Goal: Task Accomplishment & Management: Use online tool/utility

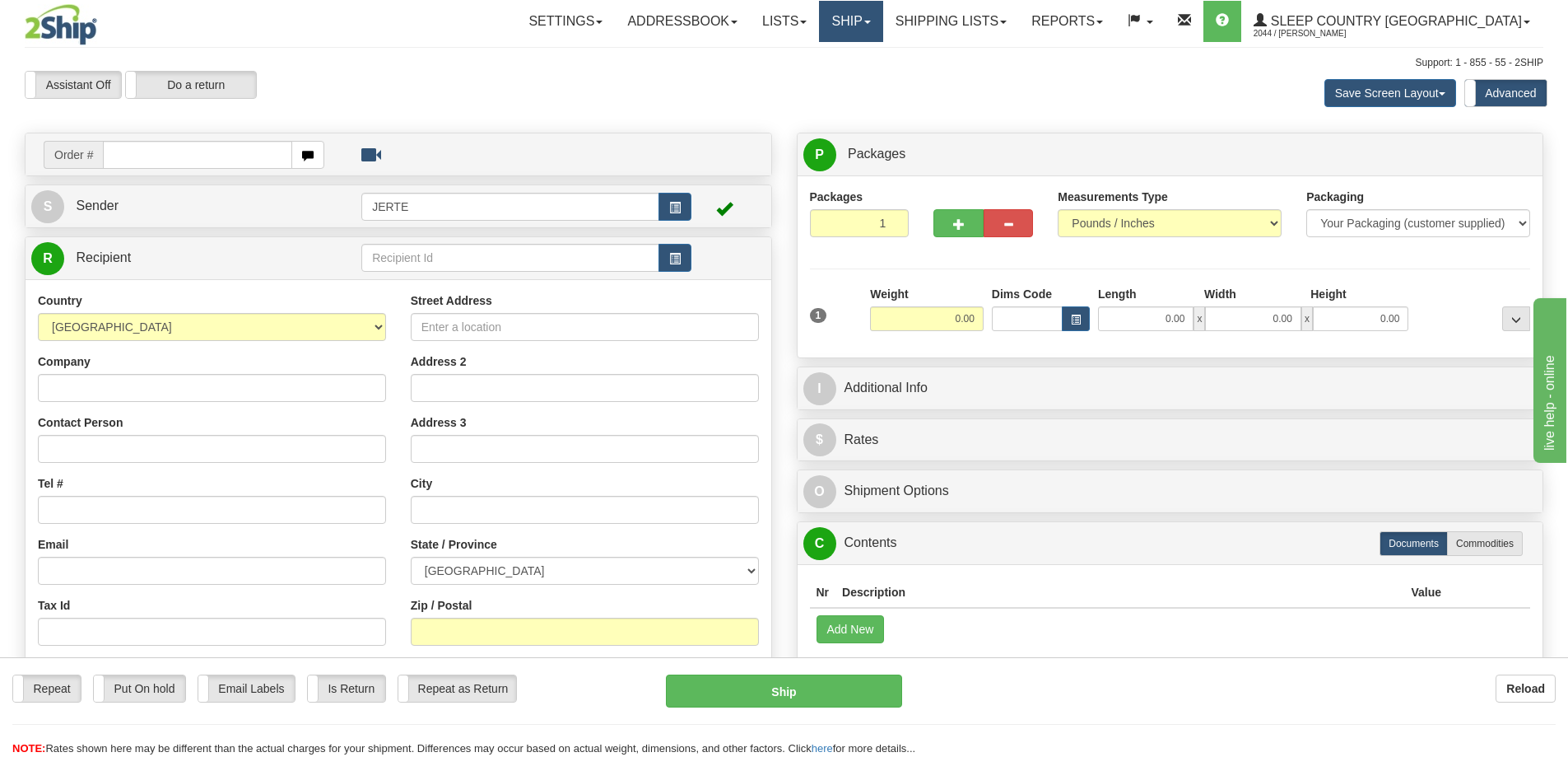
click at [882, 35] on link "Ship" at bounding box center [850, 21] width 64 height 42
click at [866, 73] on span "OnHold / Order Queue" at bounding box center [807, 79] width 116 height 13
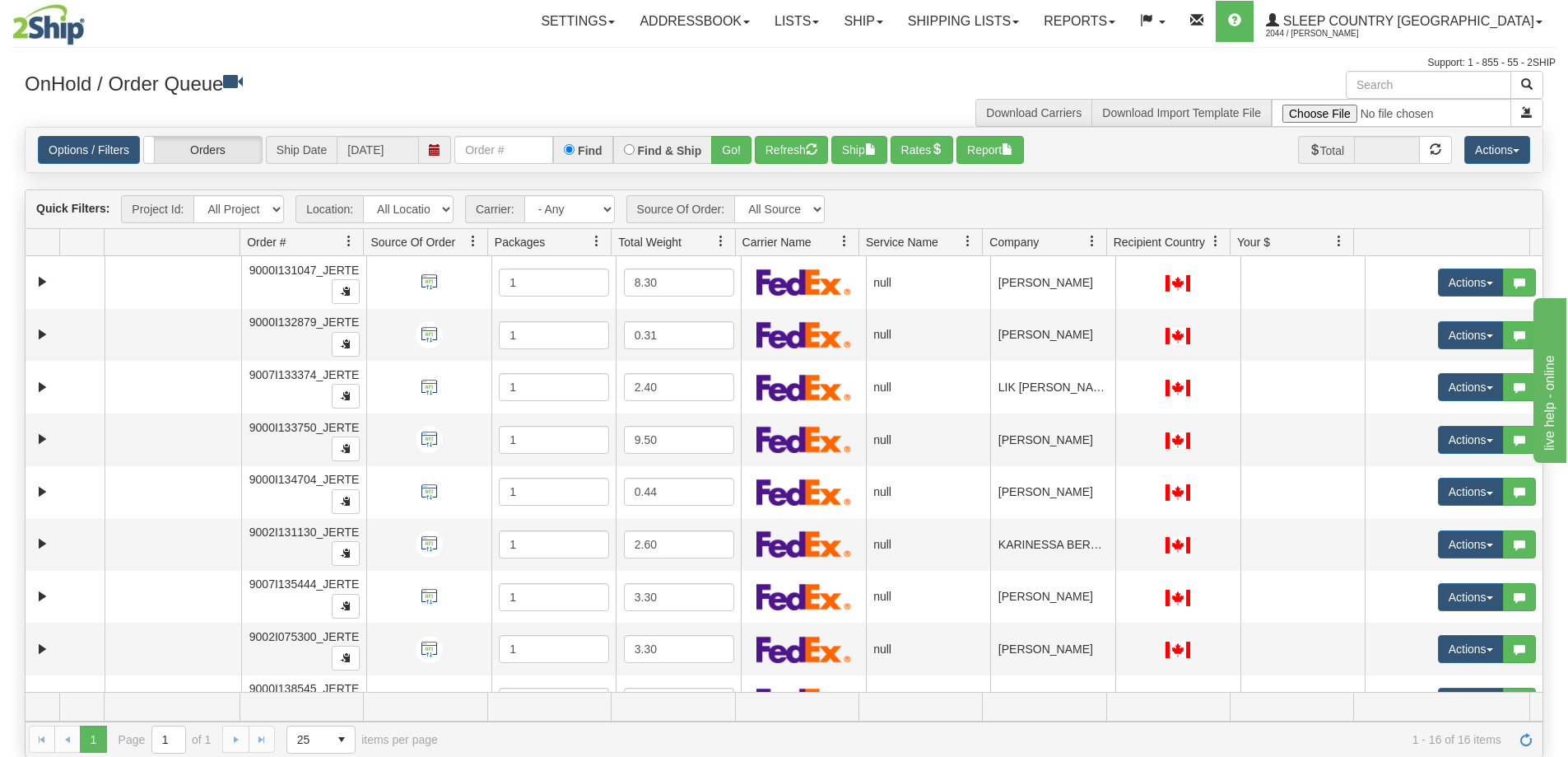
click at [1020, 241] on span "Company" at bounding box center [1014, 241] width 49 height 17
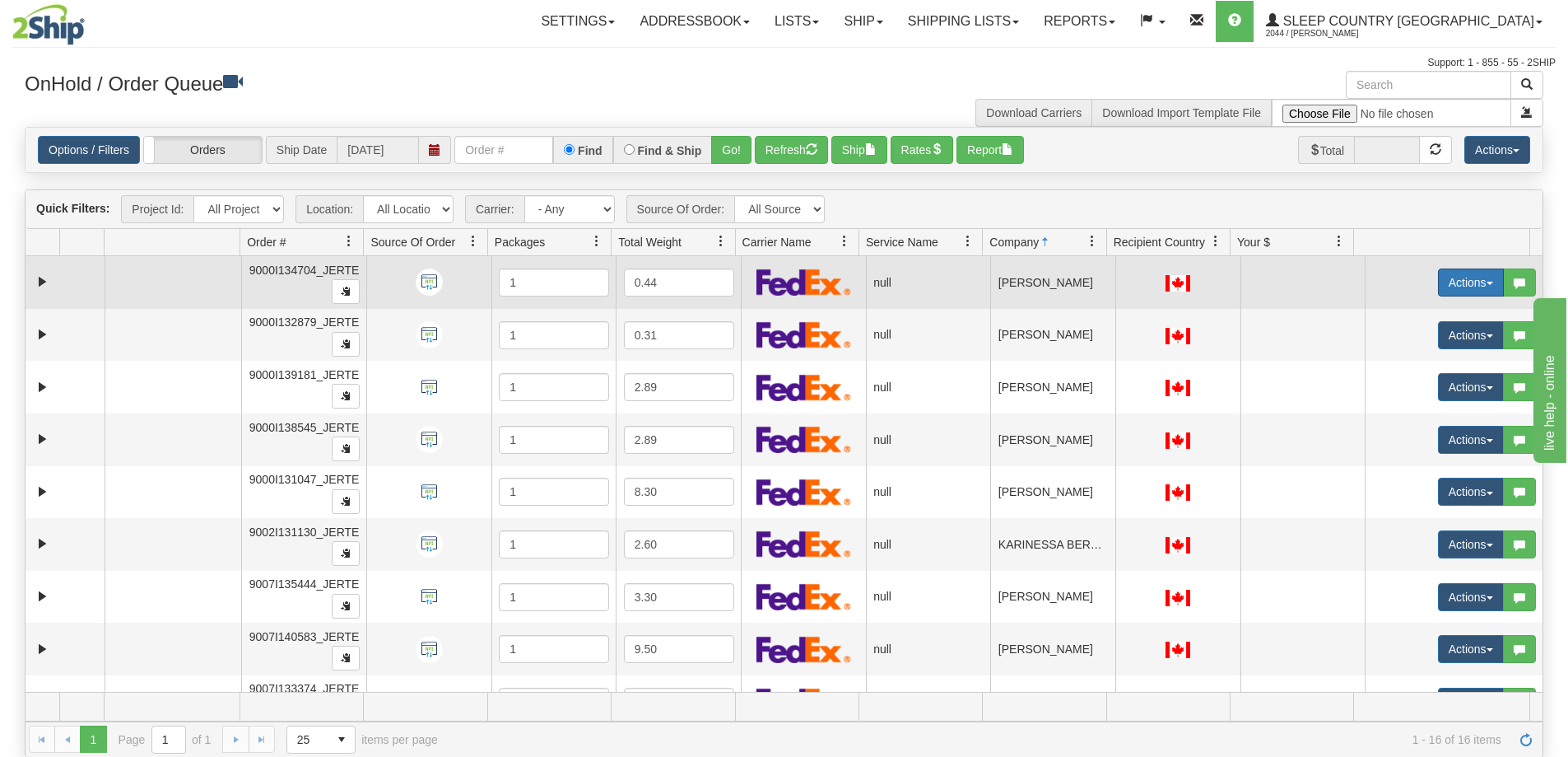
click at [1438, 281] on button "Actions" at bounding box center [1471, 283] width 65 height 28
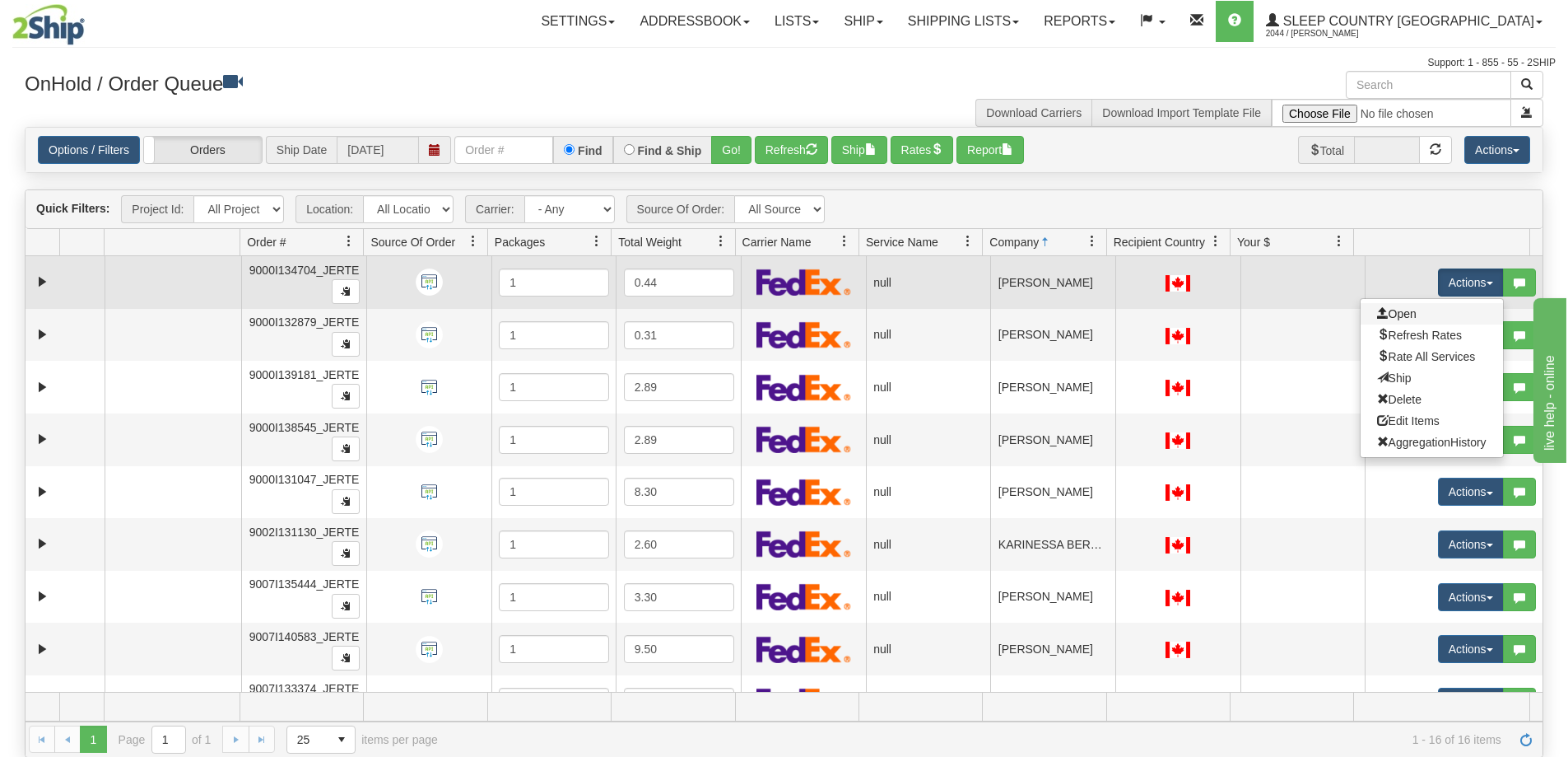
click at [1428, 309] on link "Open" at bounding box center [1431, 314] width 142 height 21
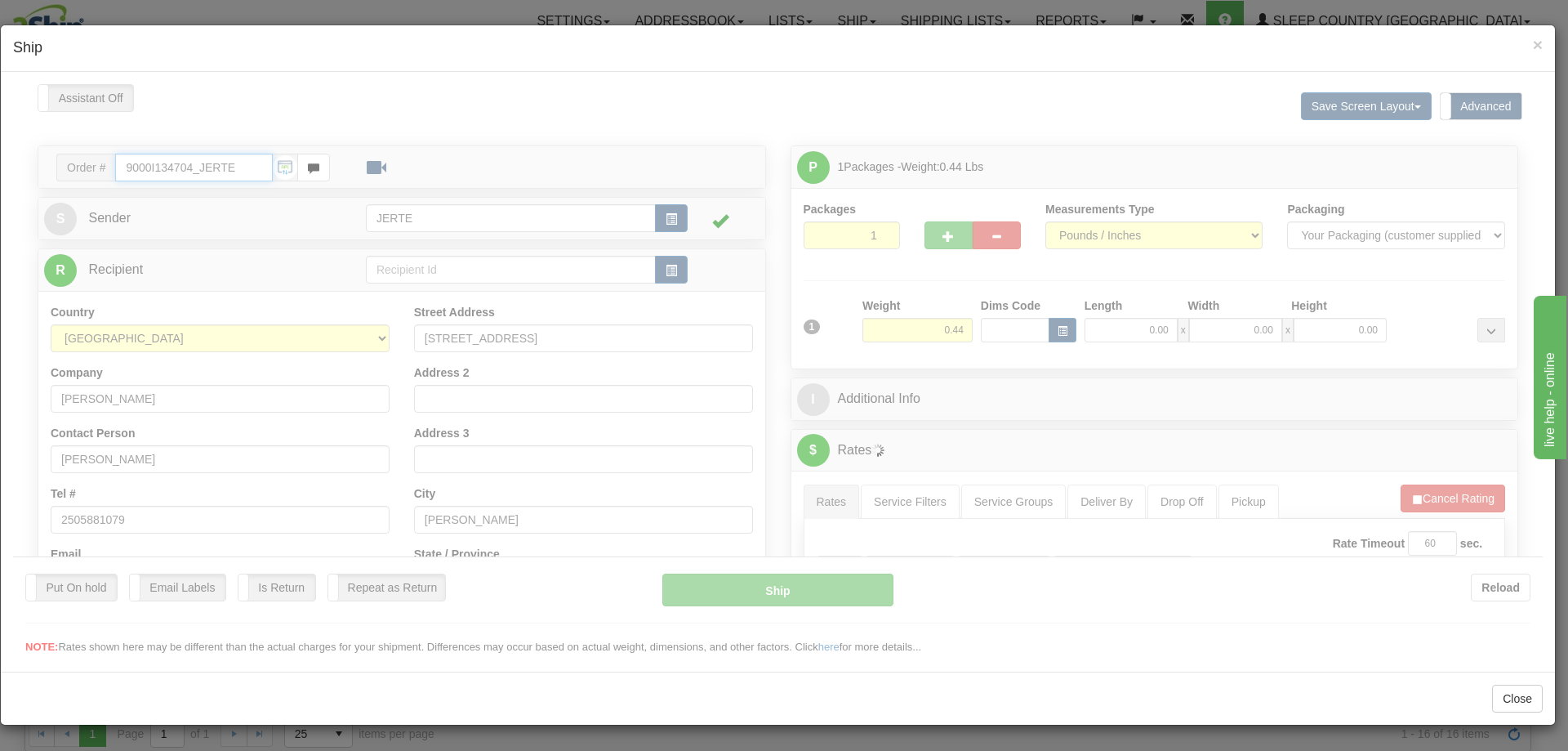
type input "12:09"
type input "16:00"
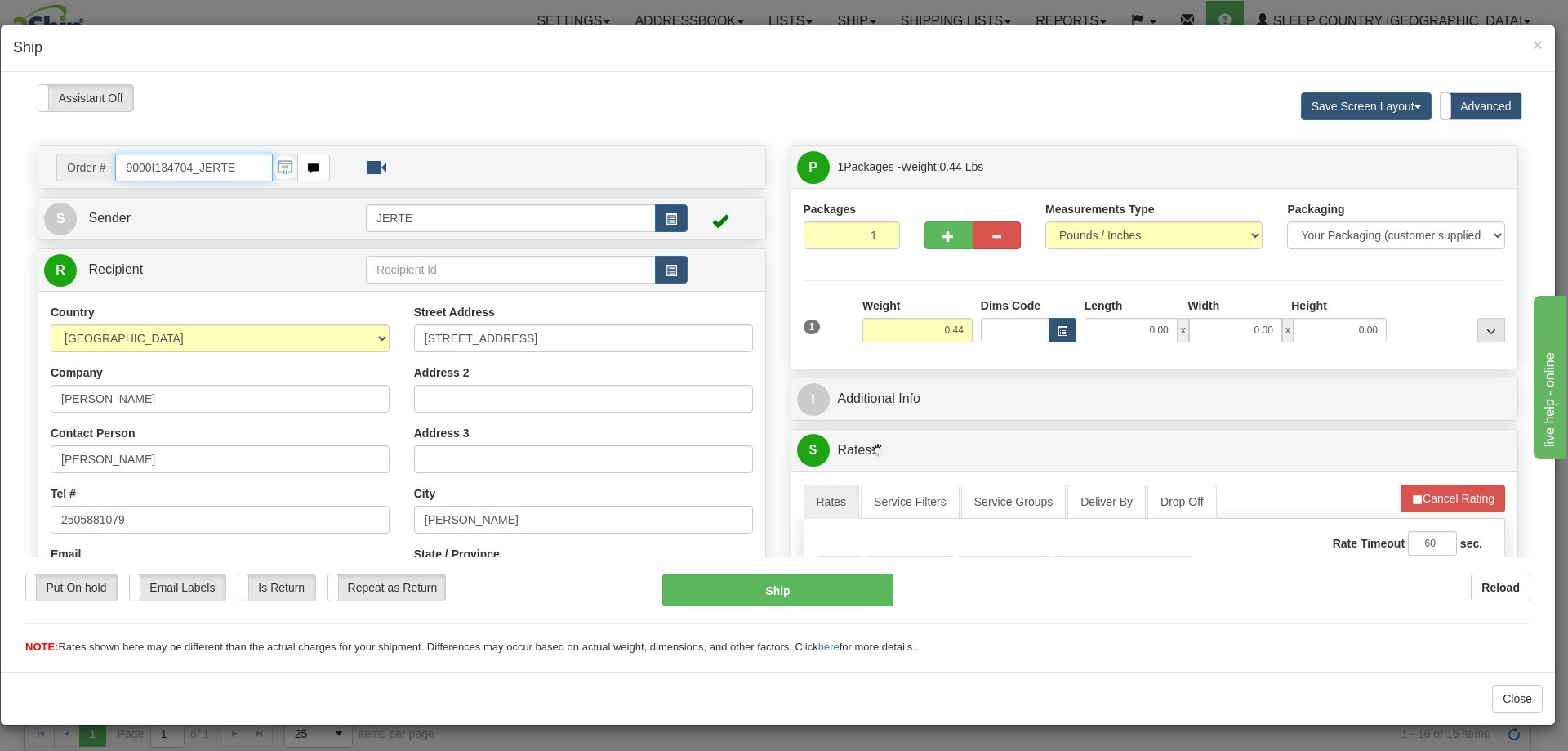
scroll to position [272, 0]
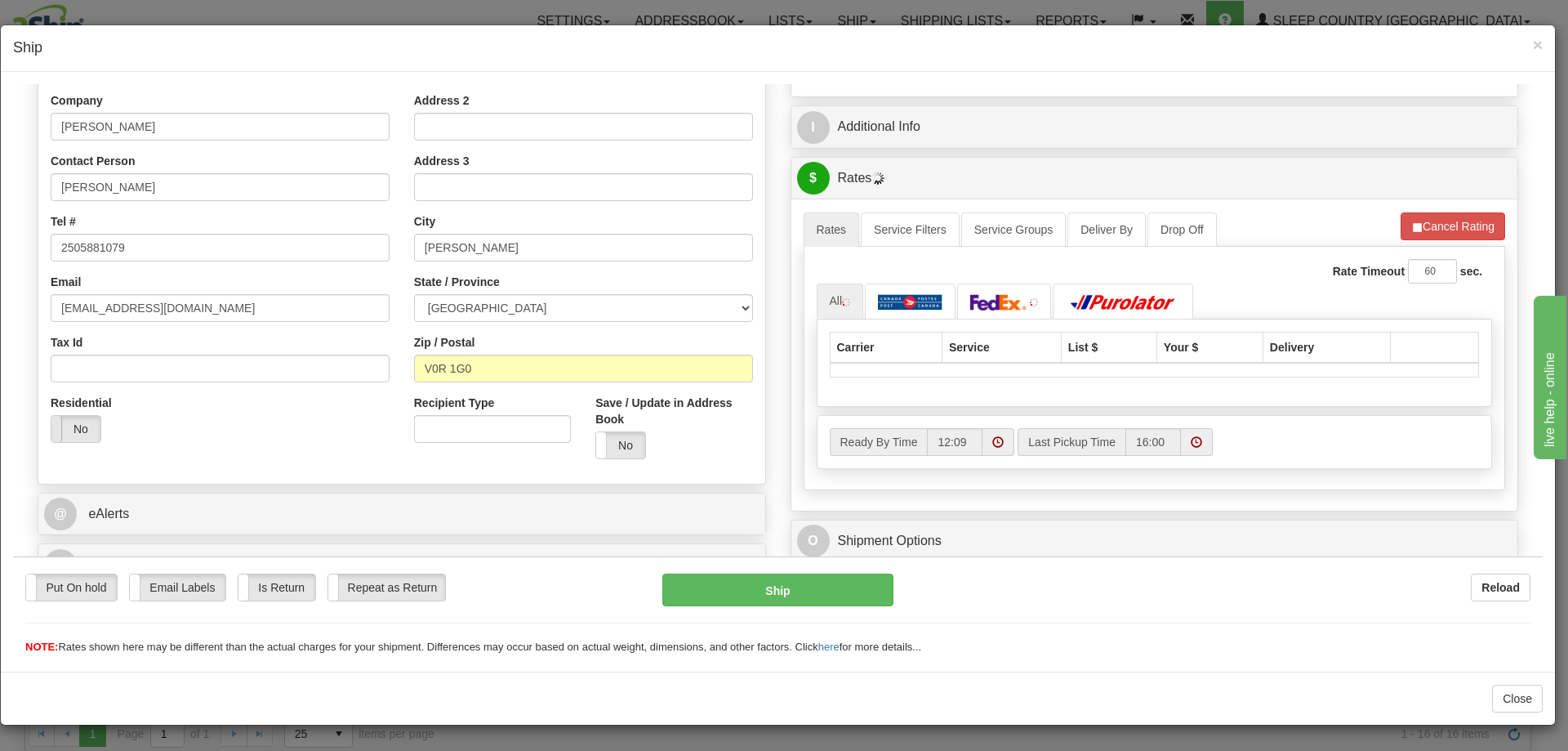
click at [59, 422] on span at bounding box center [52, 428] width 21 height 26
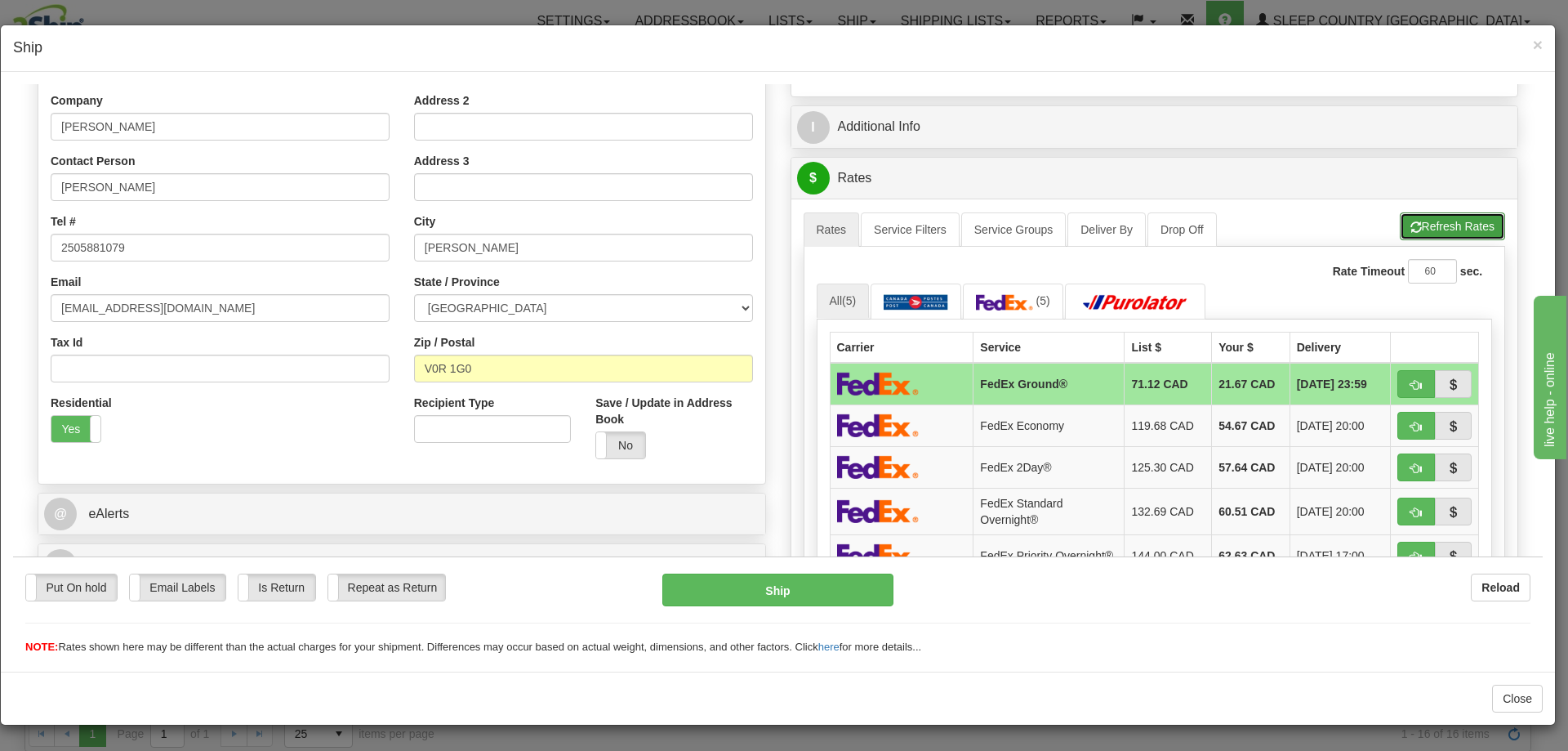
click at [1433, 223] on button "Refresh Rates" at bounding box center [1452, 225] width 105 height 28
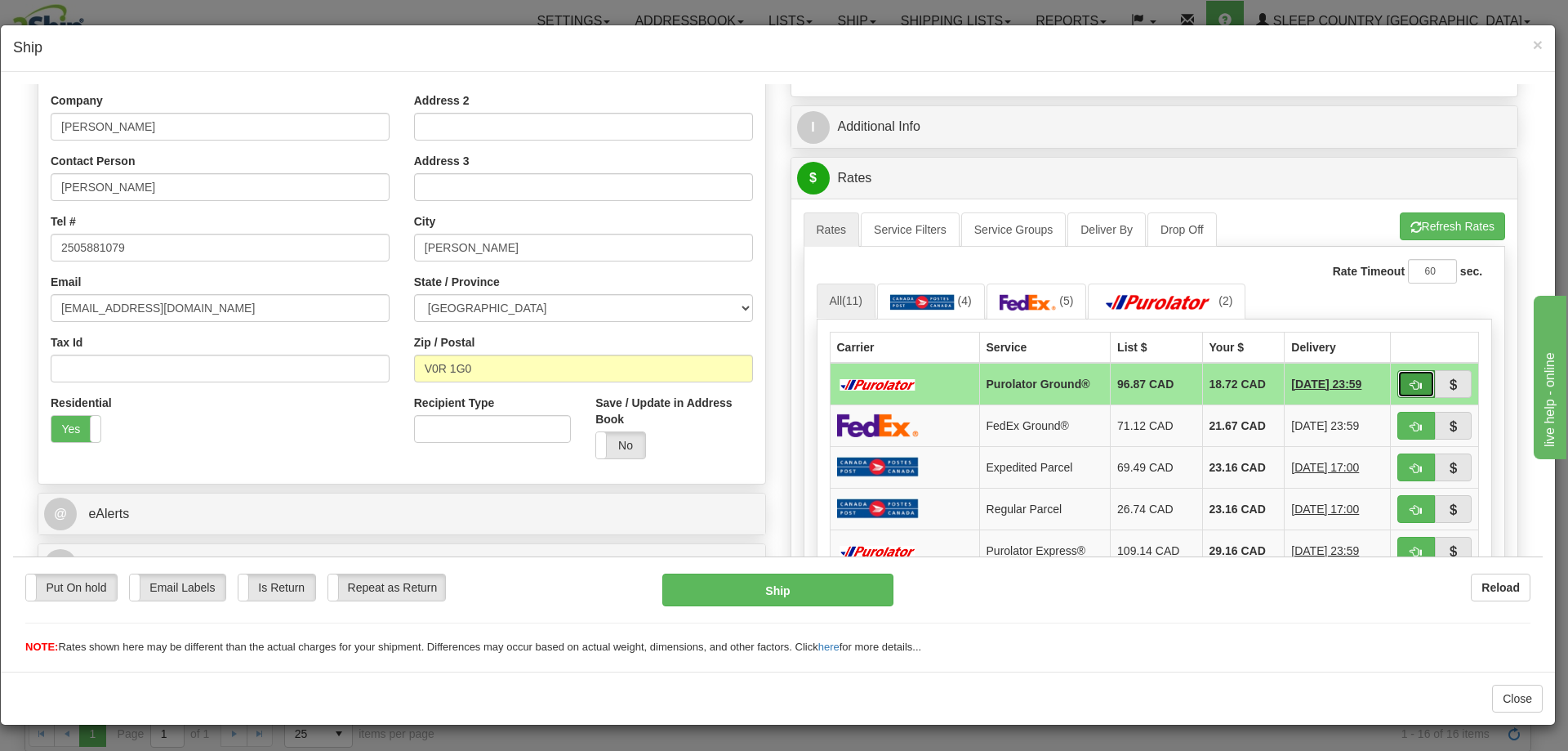
click at [1410, 379] on span "button" at bounding box center [1415, 384] width 11 height 11
type input "260"
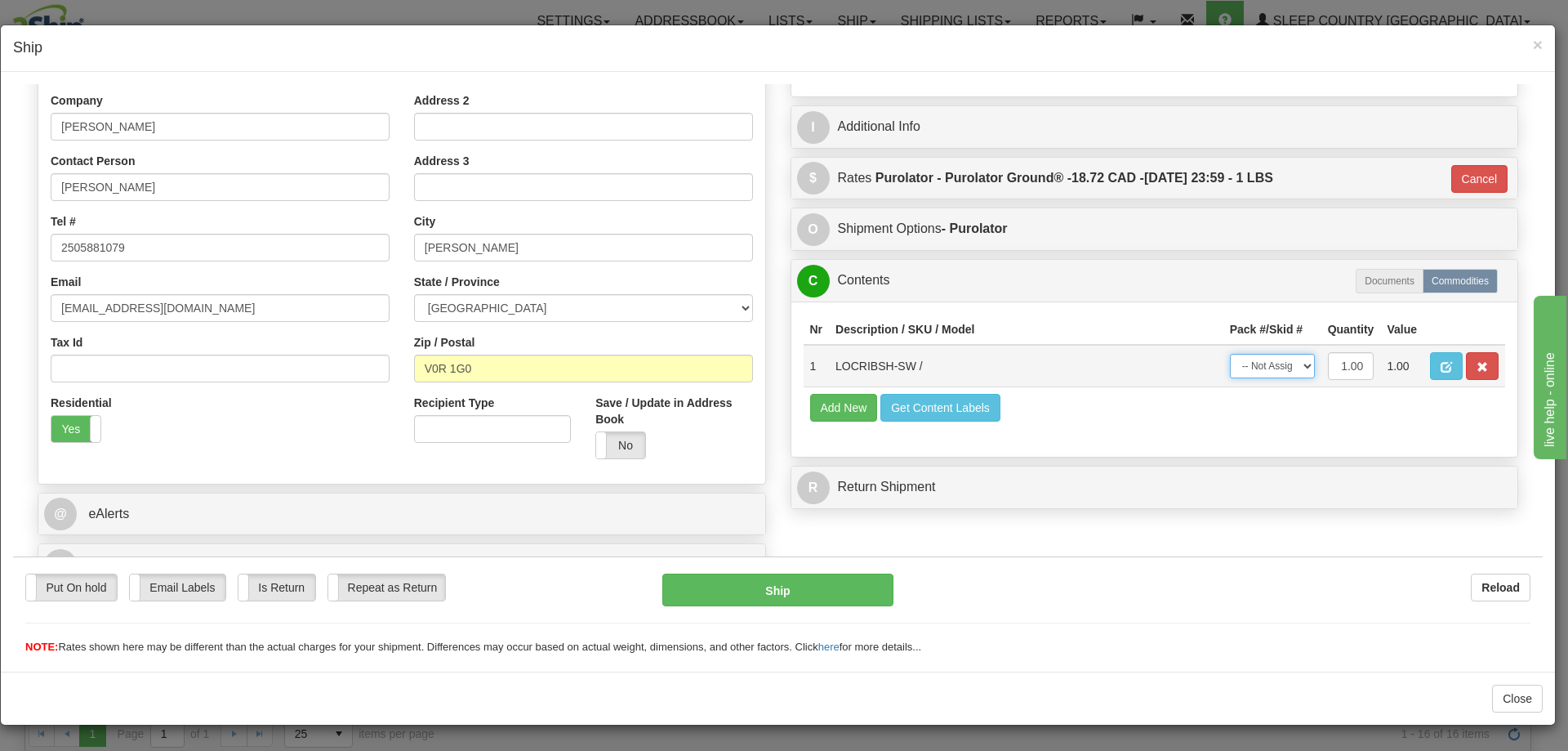
click at [1283, 369] on select "-- Not Assigned -- Package 1" at bounding box center [1272, 365] width 85 height 25
select select "0"
click at [1229, 353] on select "-- Not Assigned -- Package 1" at bounding box center [1272, 365] width 85 height 25
click at [827, 587] on button "Ship" at bounding box center [777, 589] width 231 height 32
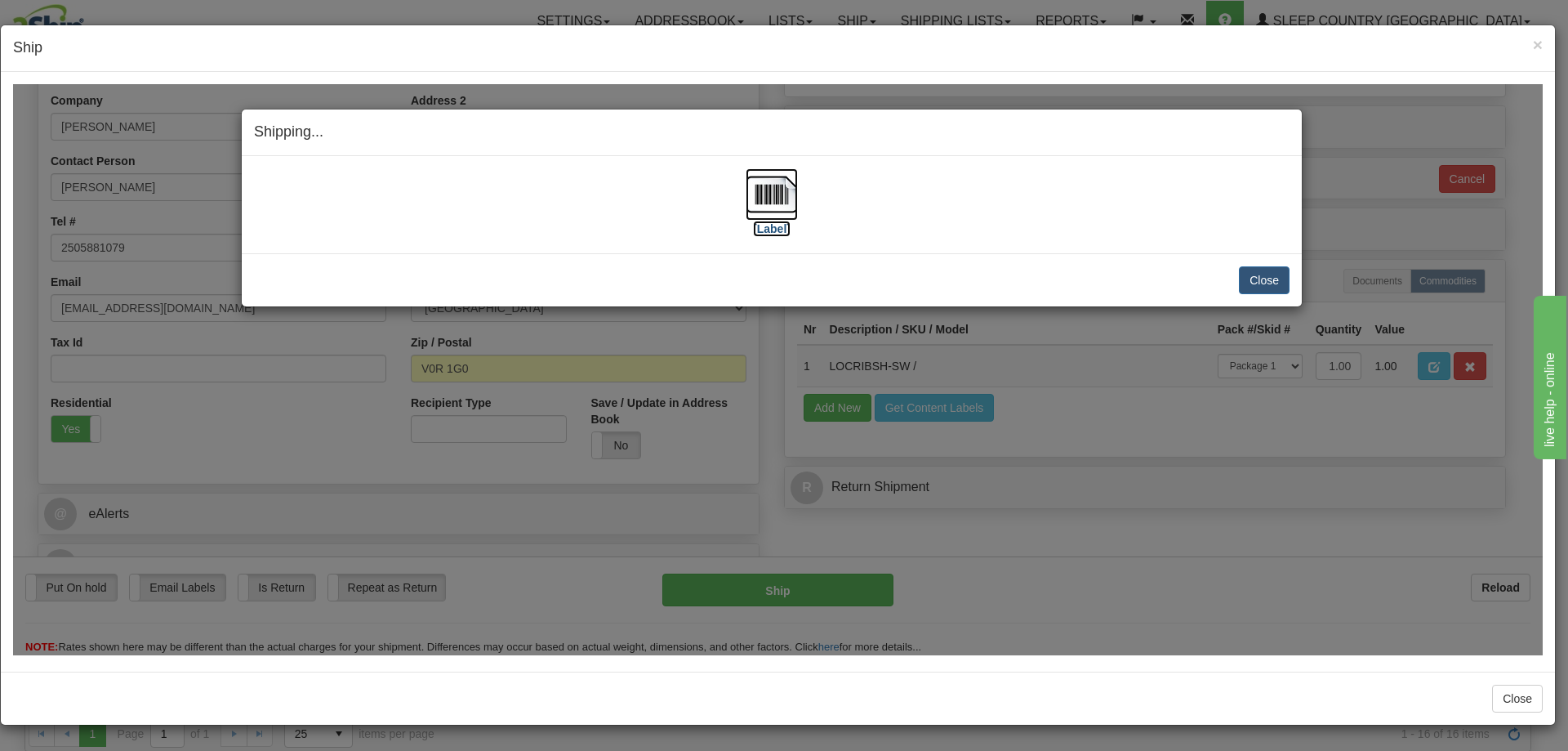
click at [779, 196] on img at bounding box center [772, 194] width 53 height 53
click at [1271, 290] on button "Close" at bounding box center [1265, 280] width 51 height 28
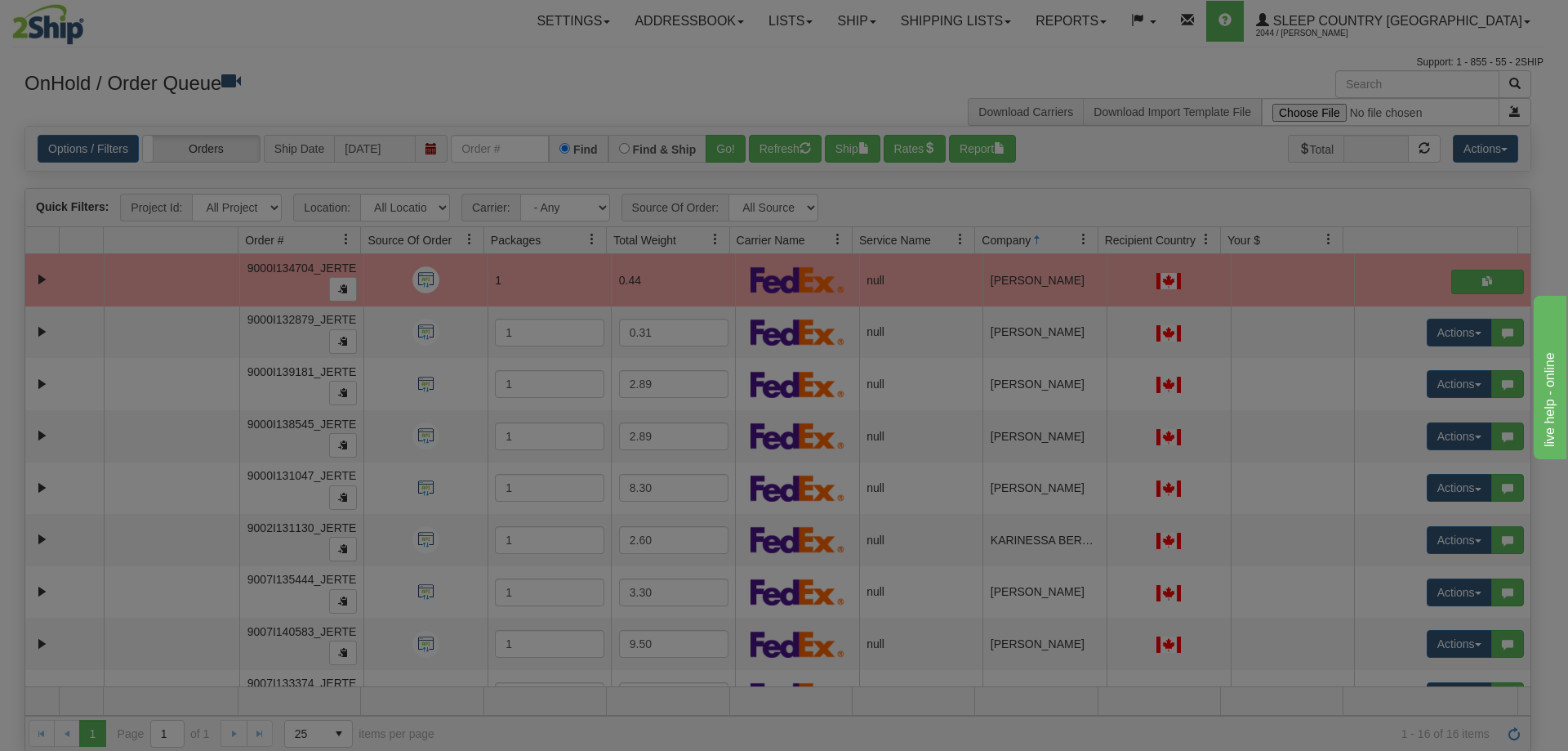
scroll to position [0, 0]
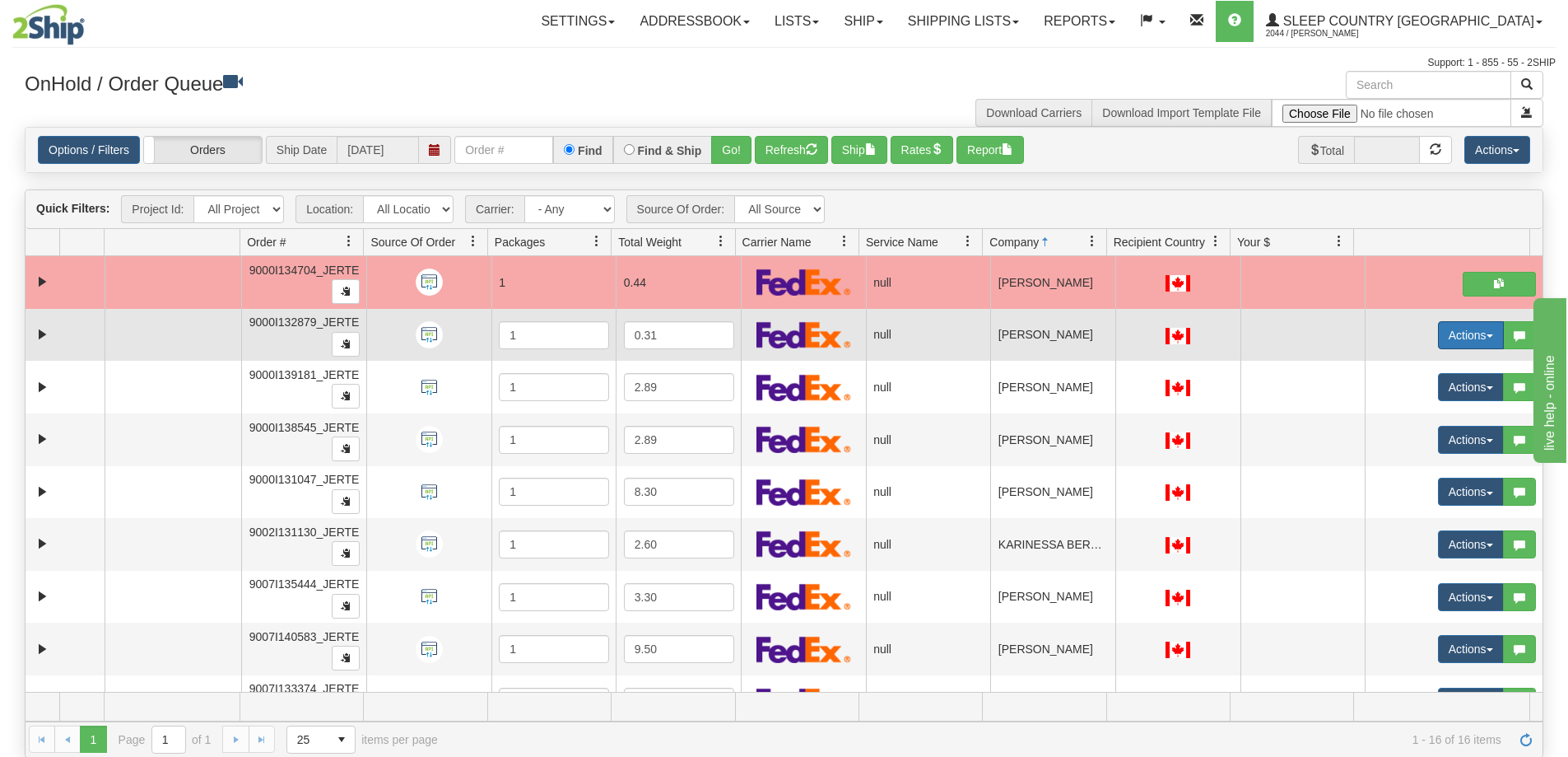
click at [1438, 330] on button "Actions" at bounding box center [1471, 335] width 65 height 28
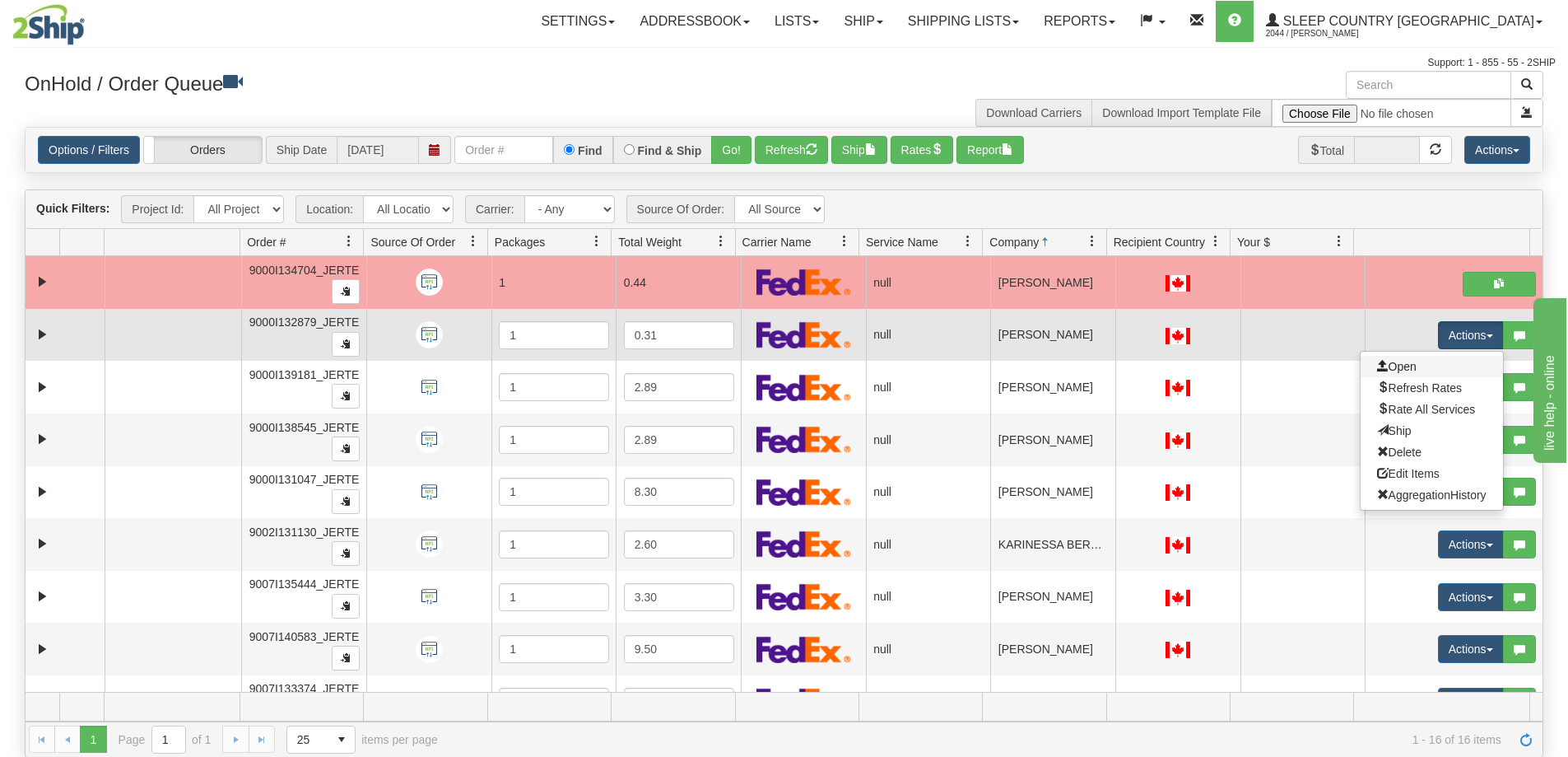
click at [1435, 363] on link "Open" at bounding box center [1431, 366] width 142 height 21
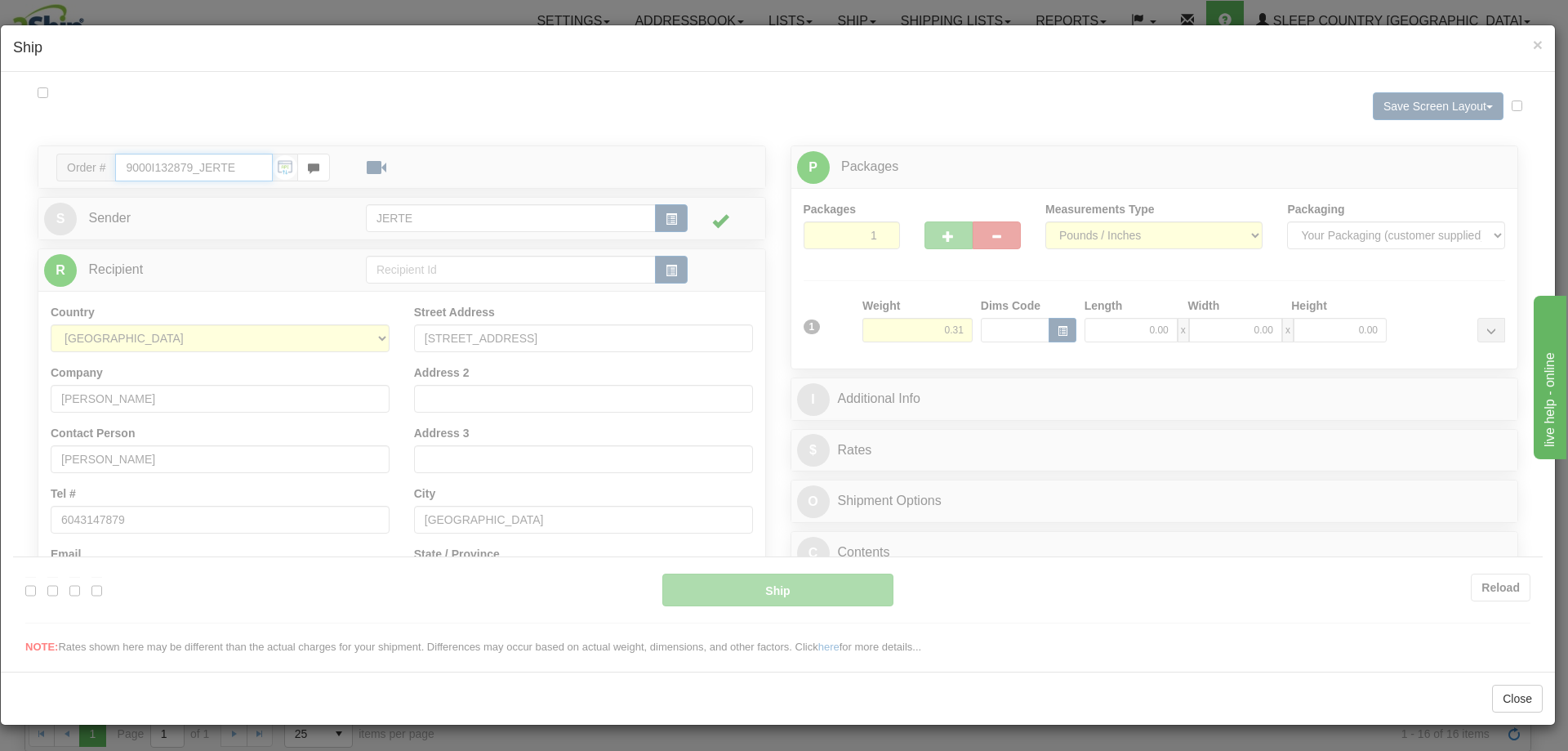
type input "12:32"
type input "16:00"
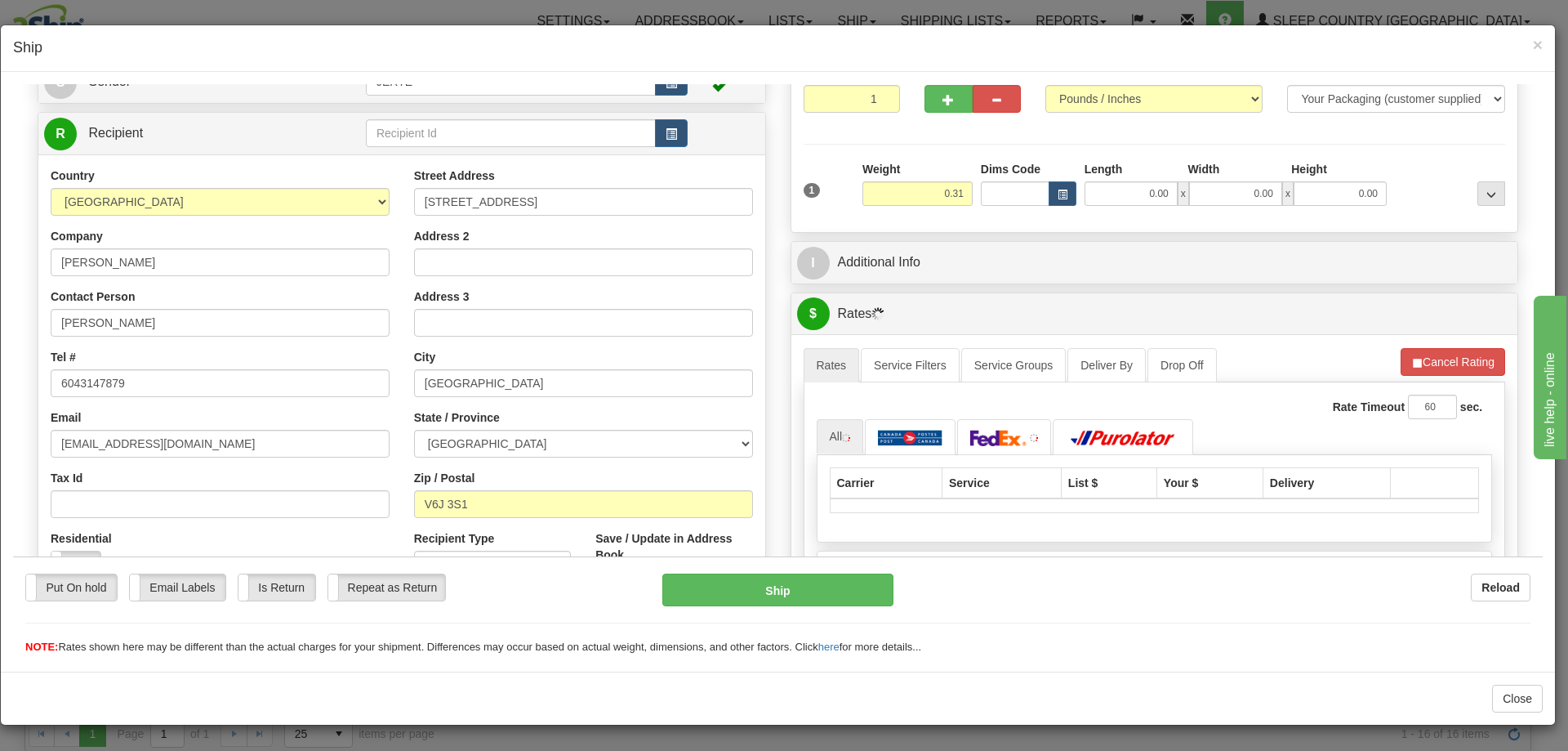
scroll to position [272, 0]
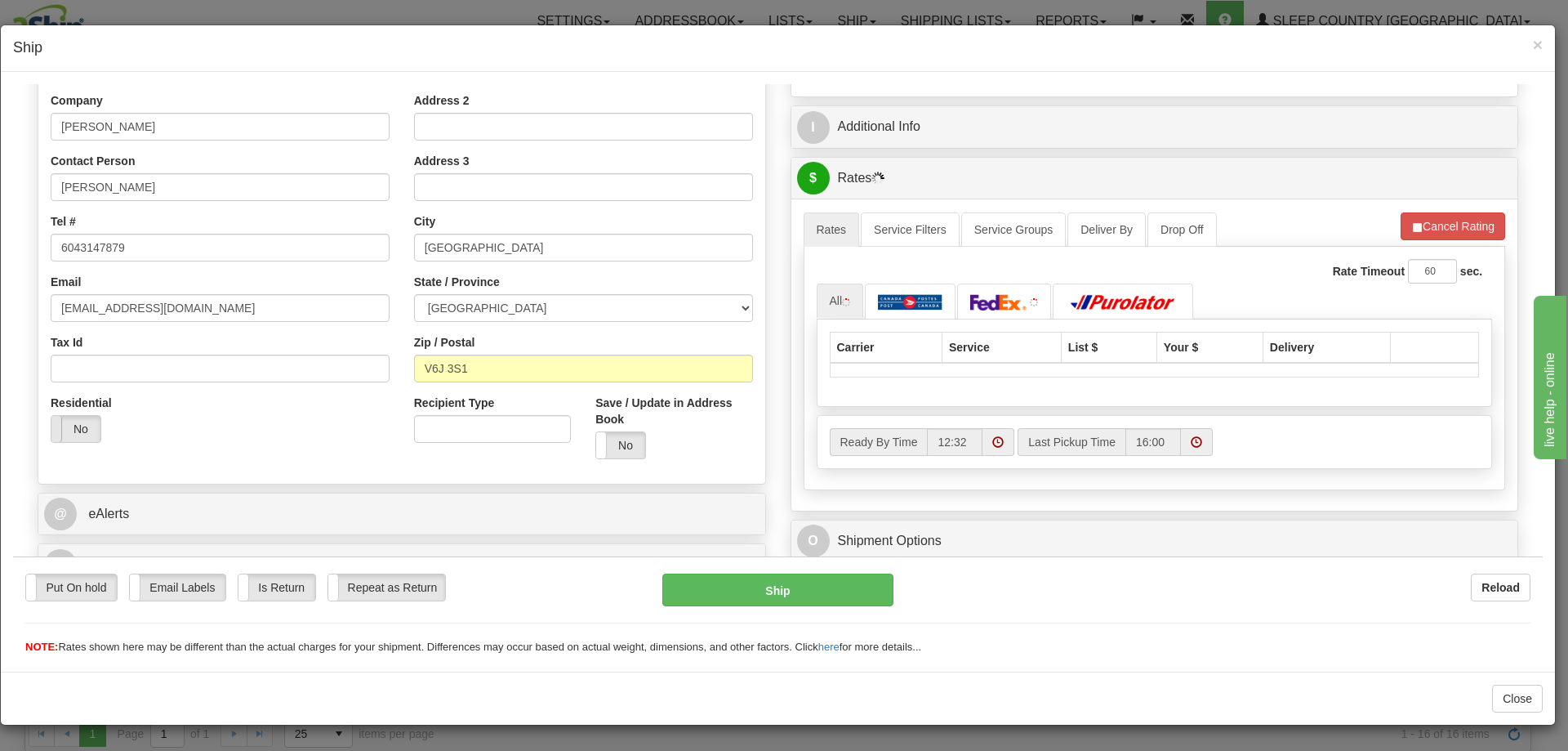
click at [58, 427] on span at bounding box center [52, 428] width 21 height 26
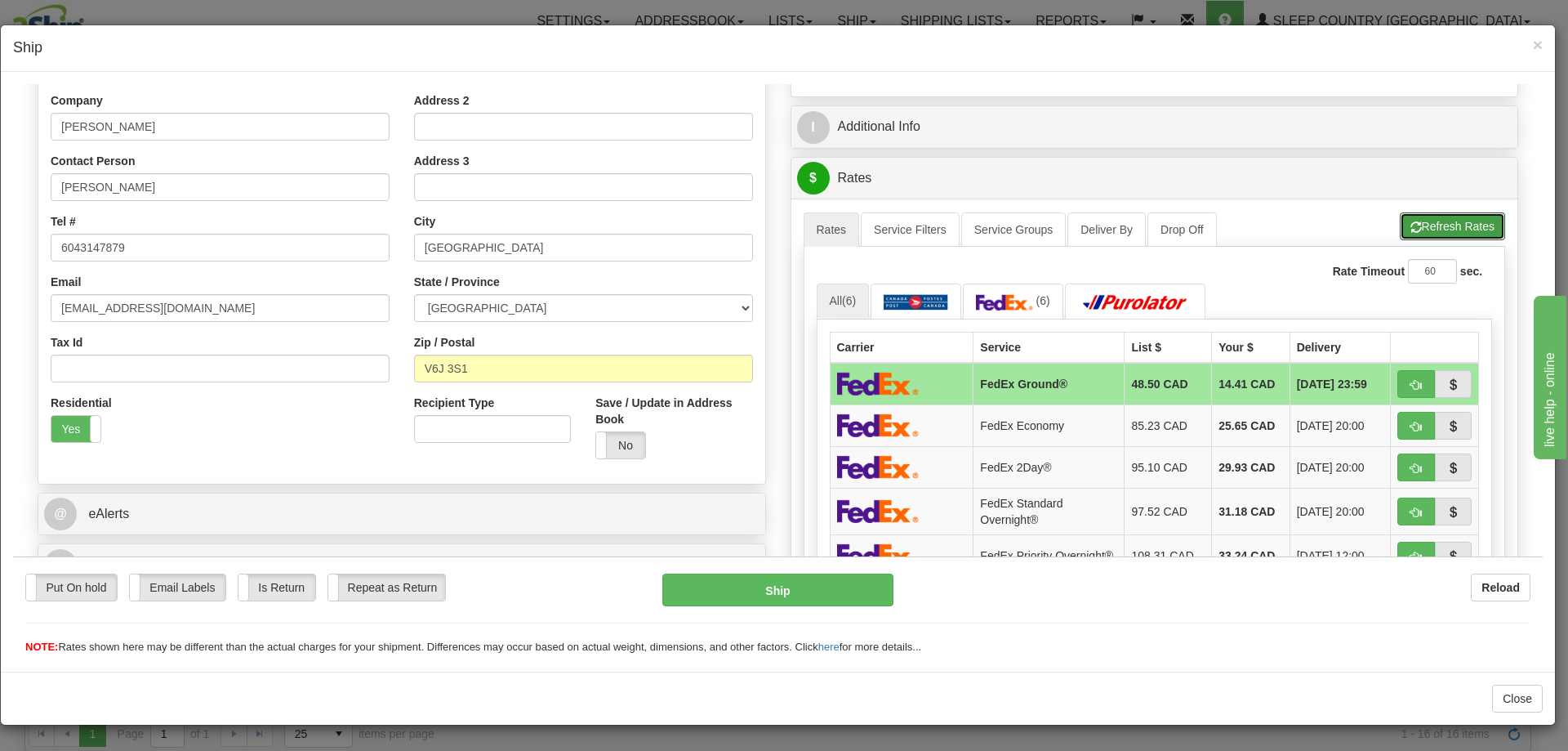
click at [1475, 228] on button "Refresh Rates" at bounding box center [1452, 225] width 105 height 28
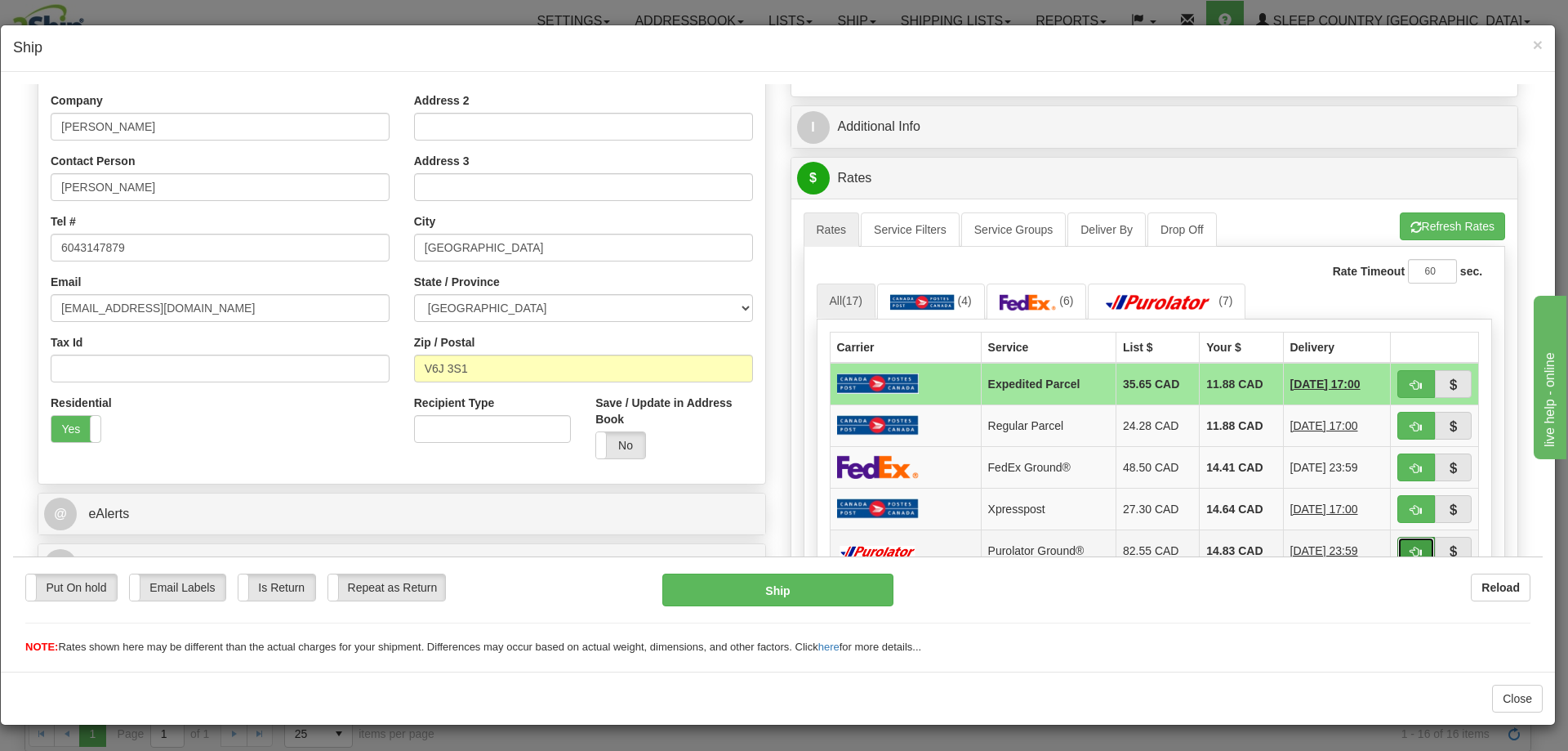
click at [1410, 546] on span "button" at bounding box center [1415, 551] width 11 height 11
type input "260"
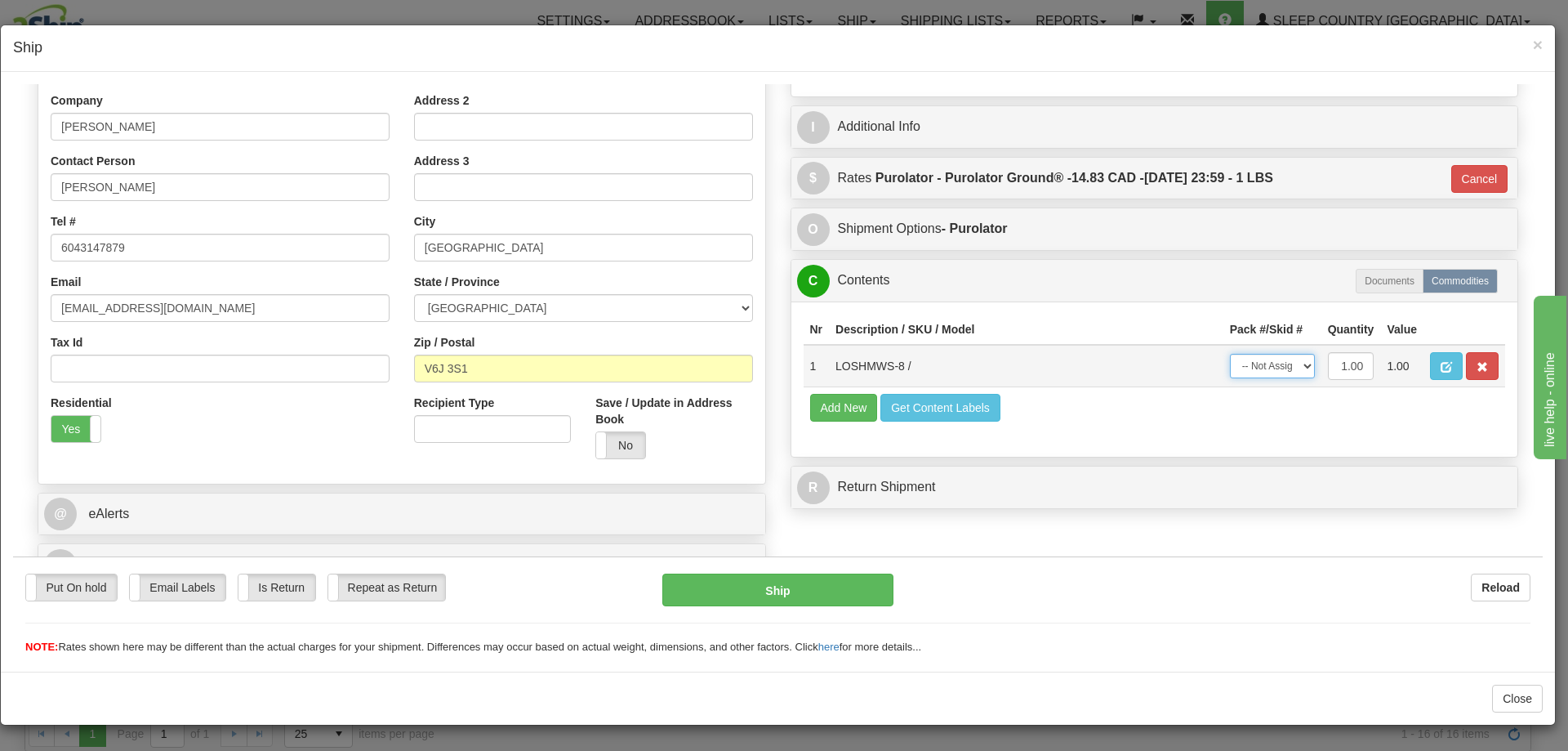
click at [1253, 365] on select "-- Not Assigned -- Package 1" at bounding box center [1272, 365] width 85 height 25
select select "0"
click at [1229, 353] on select "-- Not Assigned -- Package 1" at bounding box center [1272, 365] width 85 height 25
click at [873, 576] on button "Ship" at bounding box center [777, 589] width 231 height 32
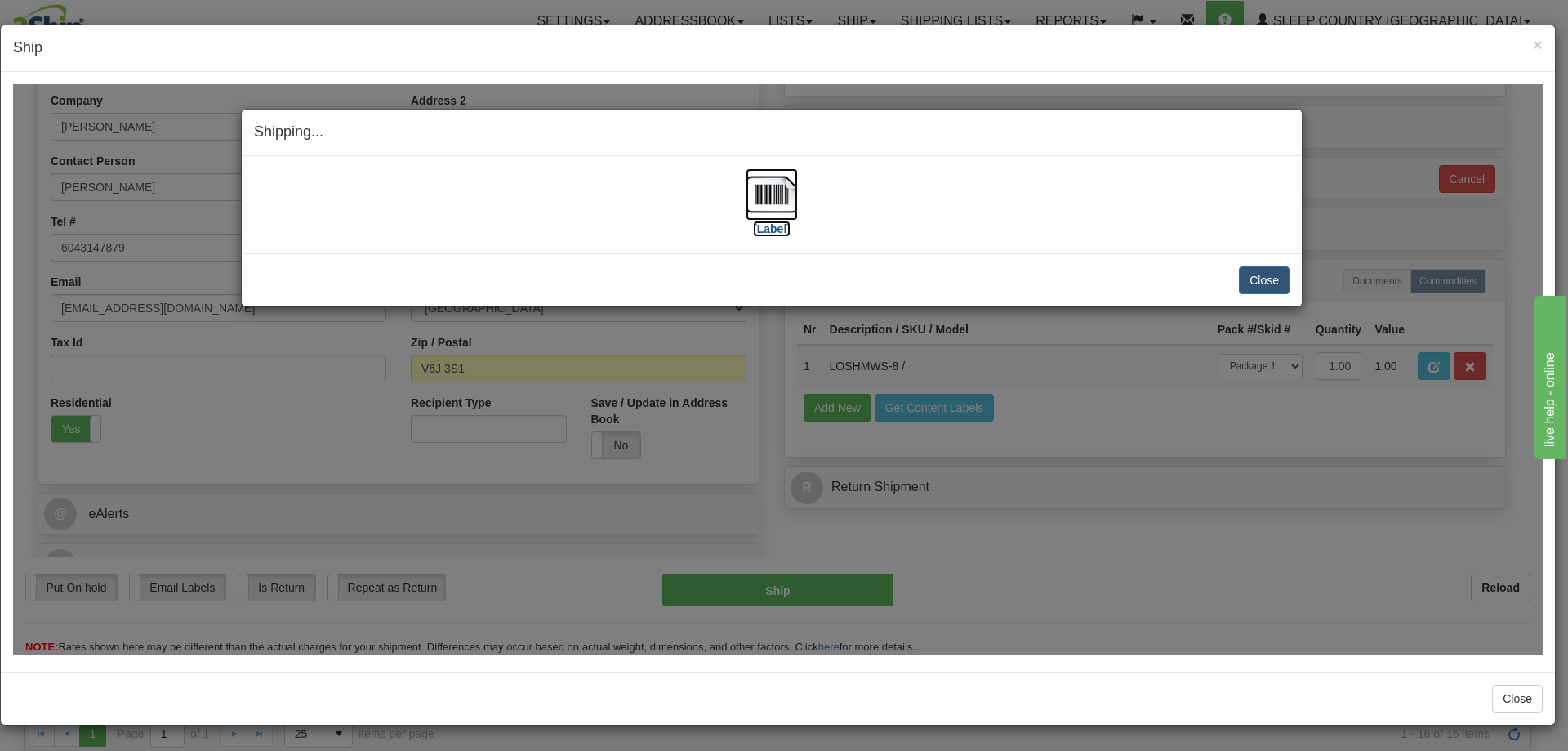
click at [773, 212] on img at bounding box center [772, 194] width 53 height 53
click at [1278, 274] on button "Close" at bounding box center [1265, 280] width 51 height 28
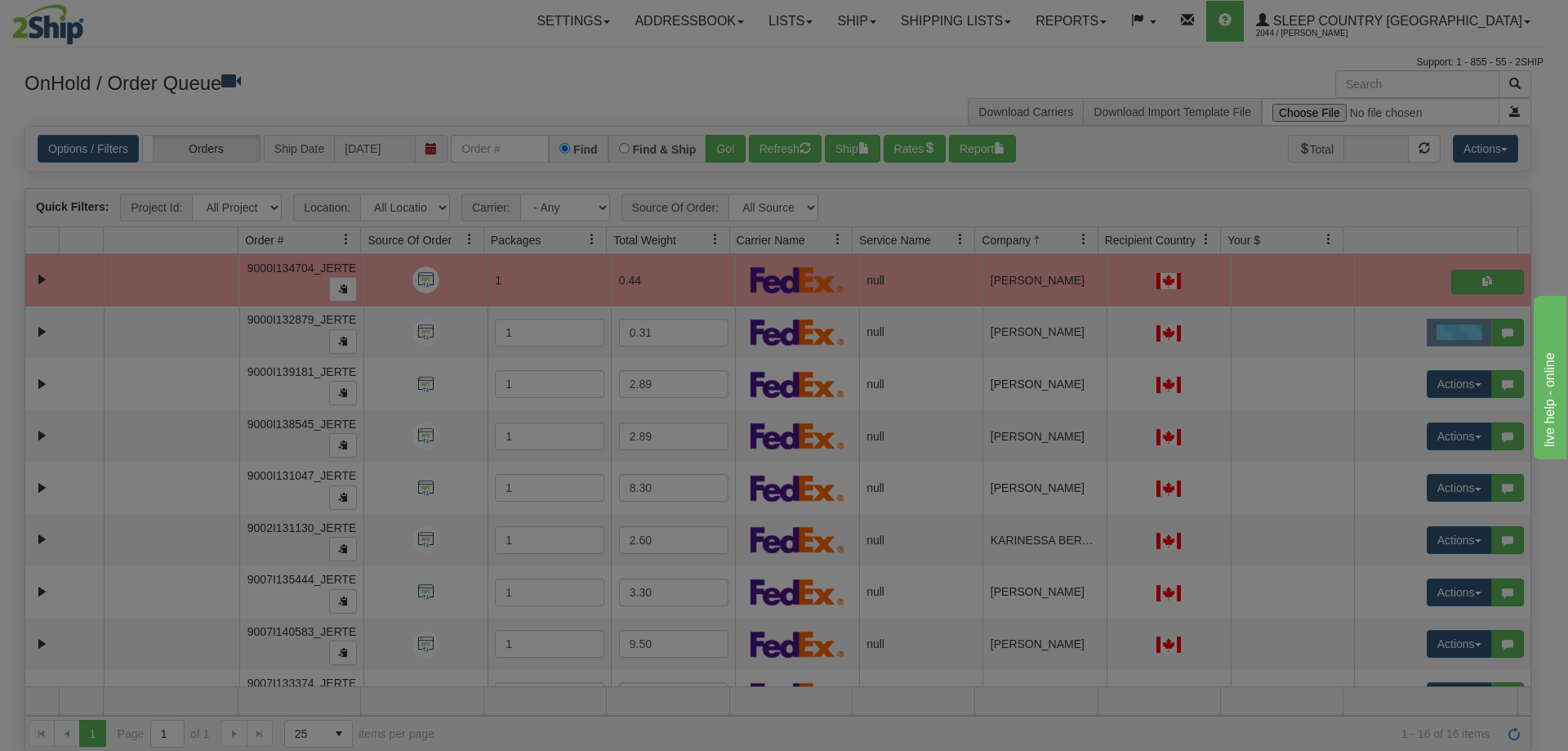
scroll to position [0, 0]
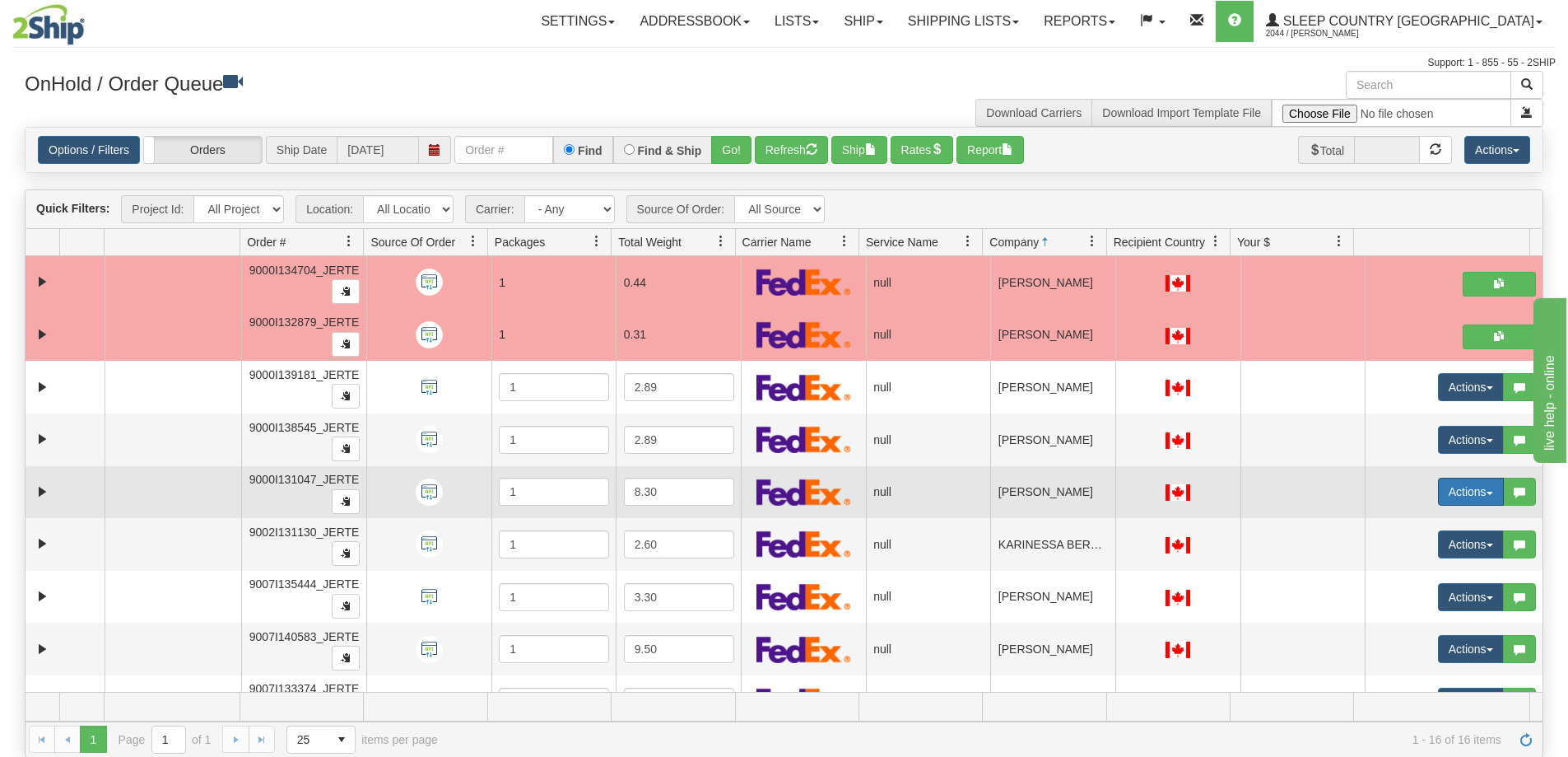
click at [1485, 487] on button "Actions" at bounding box center [1471, 492] width 65 height 28
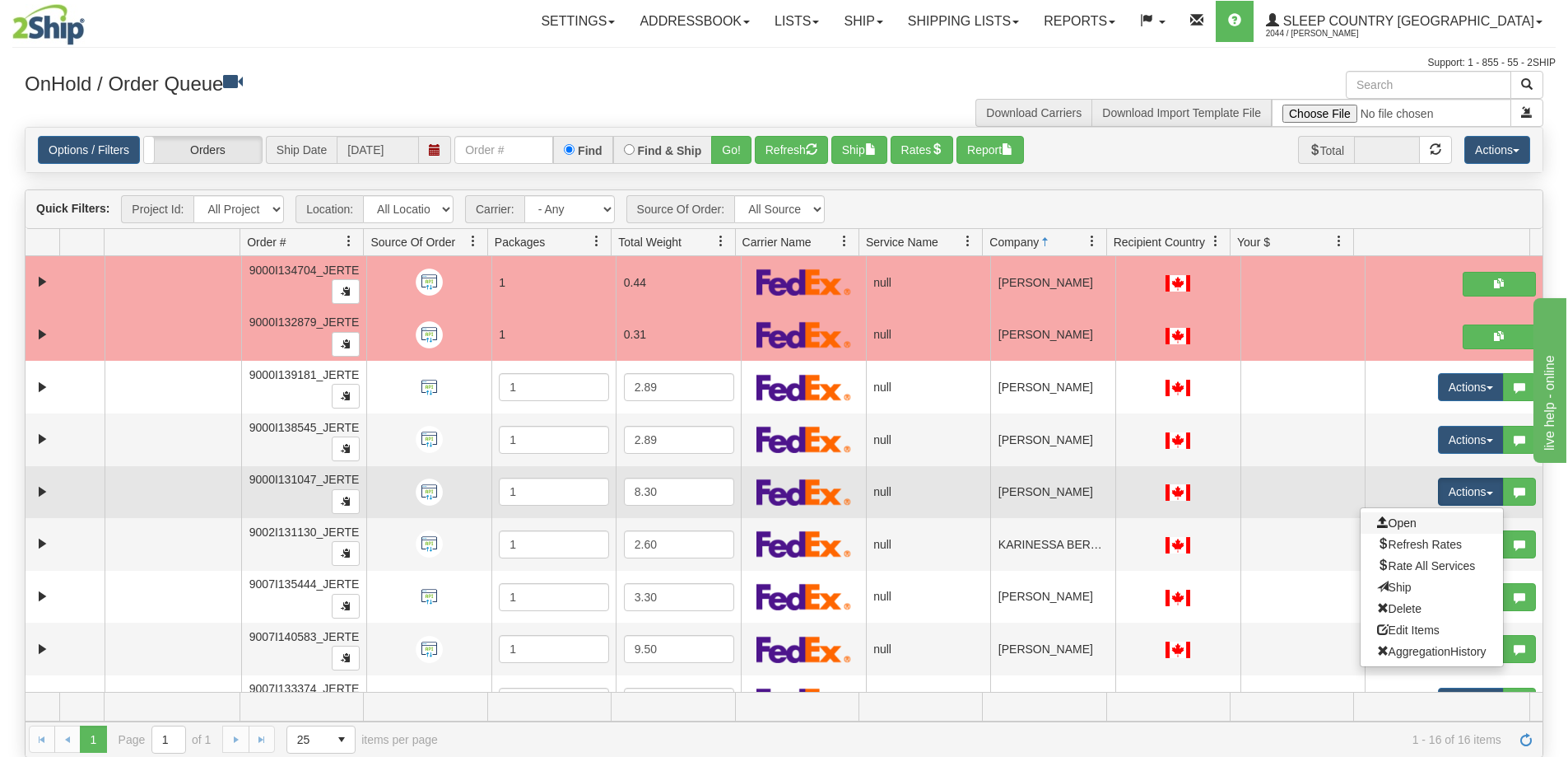
click at [1429, 531] on link "Open" at bounding box center [1431, 523] width 142 height 21
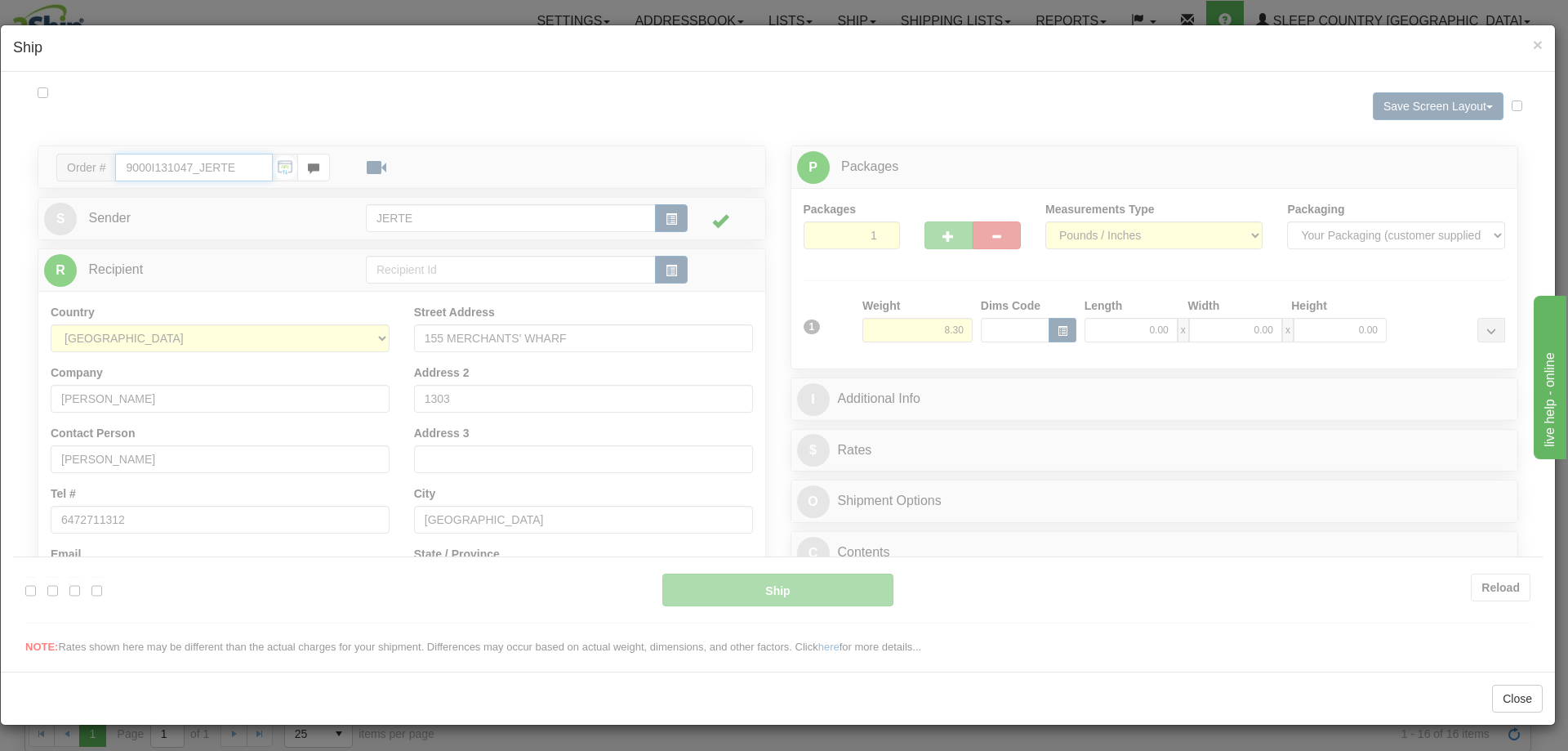
type input "12:33"
type input "16:00"
